Goal: Contribute content: Contribute content

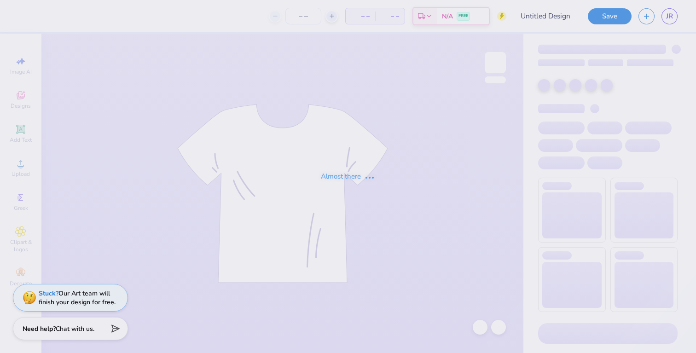
type input "PAD Hoodies '25"
type input "24"
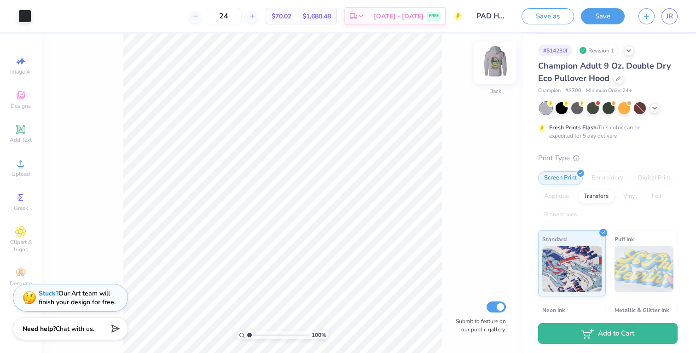
click at [490, 63] on img at bounding box center [495, 62] width 37 height 37
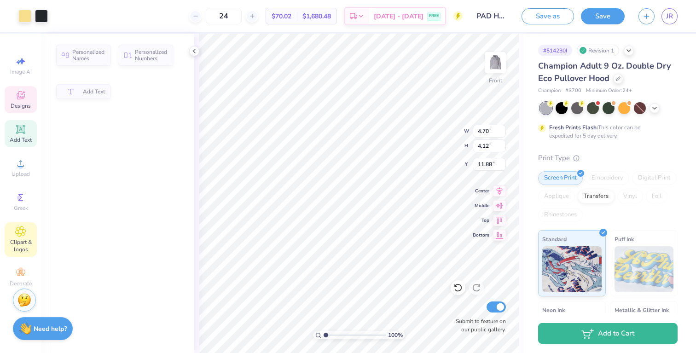
type input "4.70"
type input "4.12"
type input "11.88"
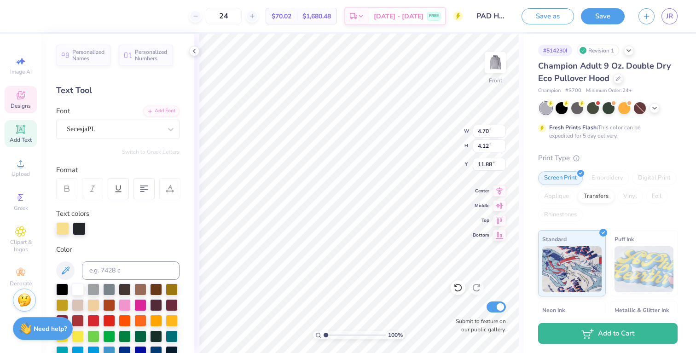
click at [24, 132] on icon at bounding box center [20, 129] width 11 height 11
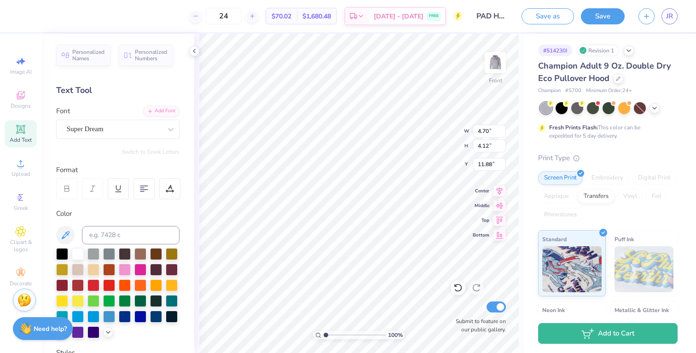
type input "7.55"
type input "2.19"
type input "14.91"
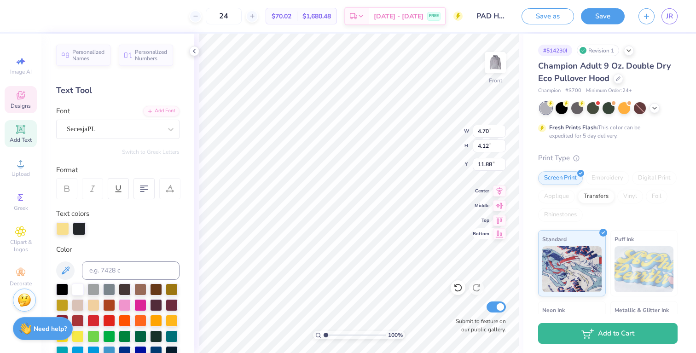
scroll to position [0, 0]
type textarea "HA DELTA"
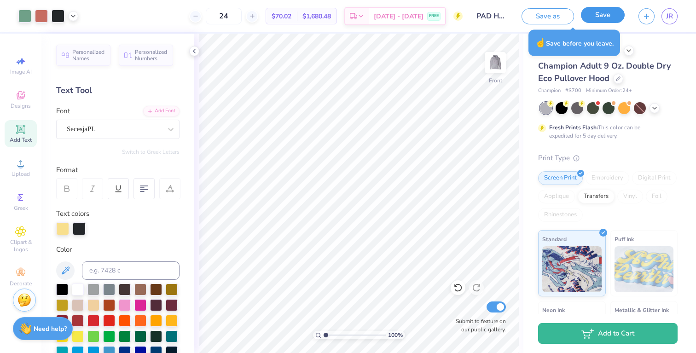
click at [613, 17] on button "Save" at bounding box center [603, 15] width 44 height 16
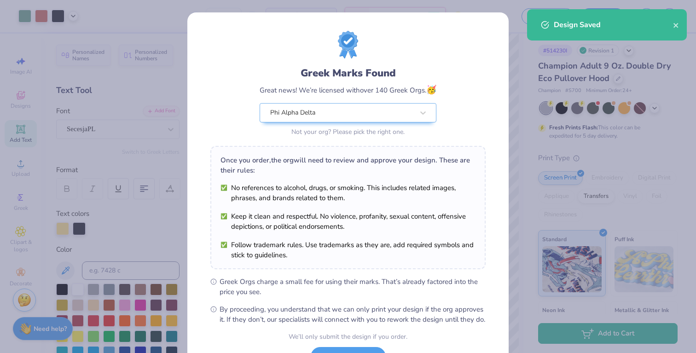
scroll to position [78, 0]
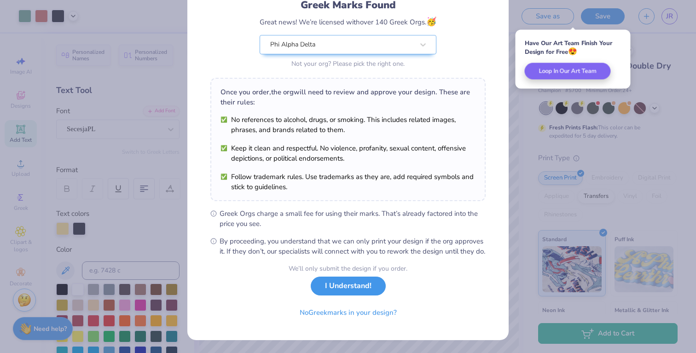
click at [339, 286] on button "I Understand!" at bounding box center [348, 286] width 75 height 19
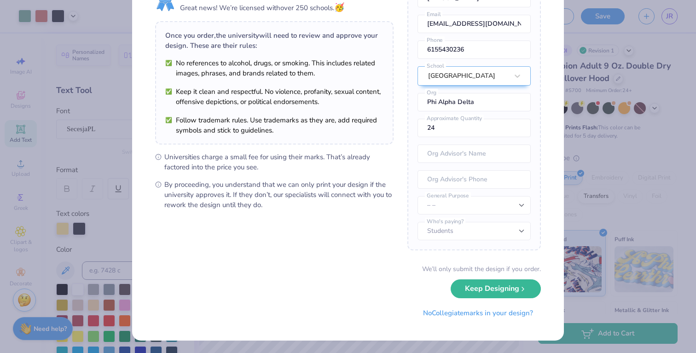
scroll to position [0, 0]
